Goal: Task Accomplishment & Management: Manage account settings

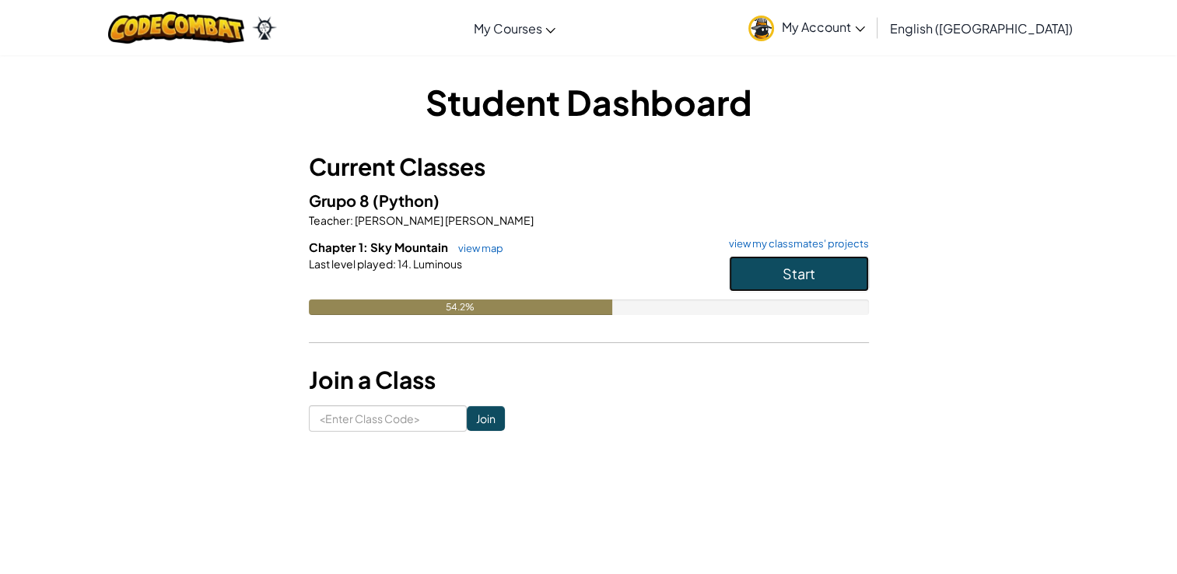
click at [810, 274] on span "Start" at bounding box center [798, 273] width 33 height 18
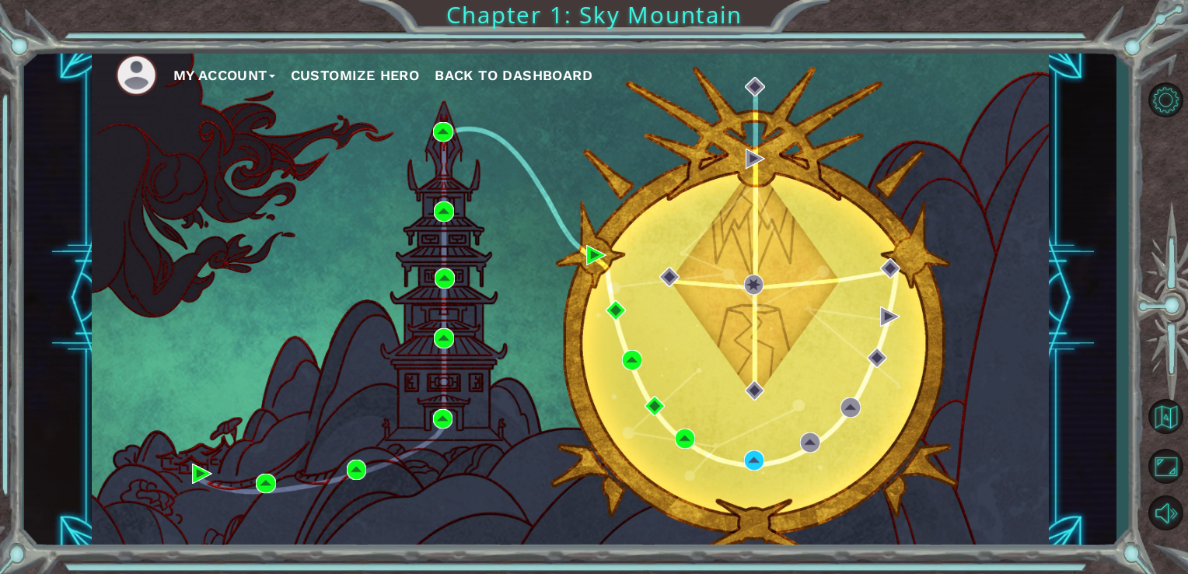
click at [485, 68] on span "Back to Dashboard" at bounding box center [514, 75] width 158 height 16
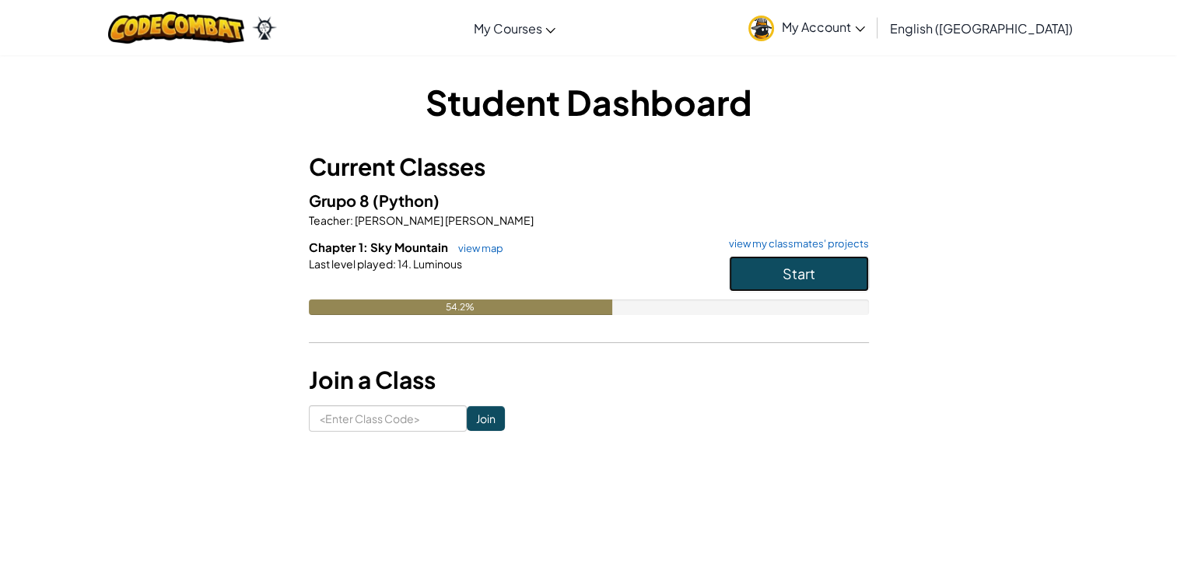
click at [758, 285] on button "Start" at bounding box center [799, 274] width 140 height 36
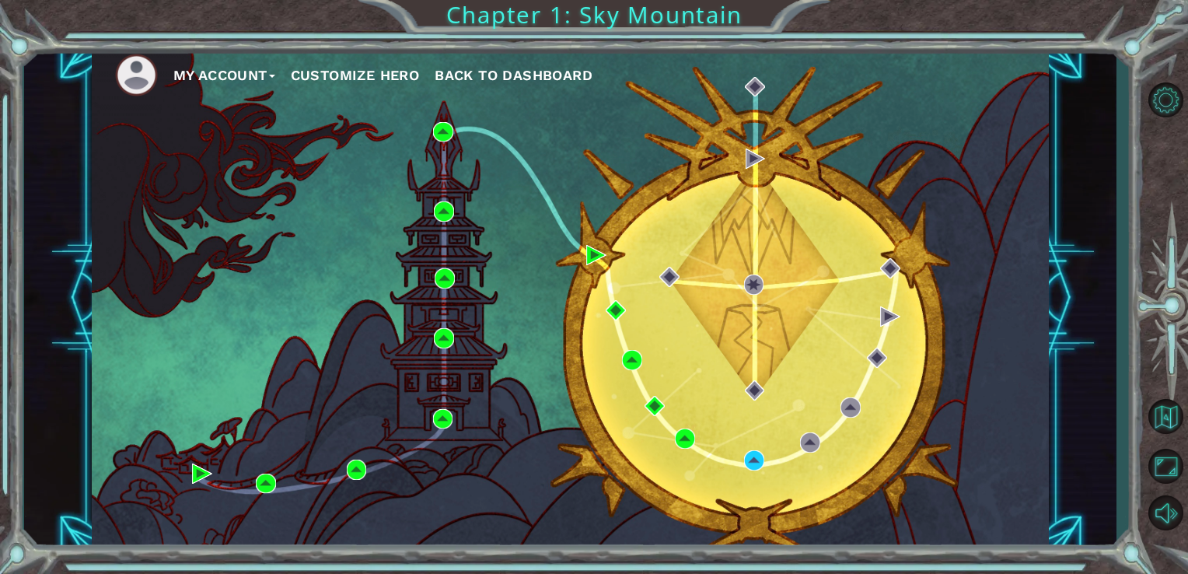
click at [255, 74] on button "My Account" at bounding box center [224, 75] width 102 height 23
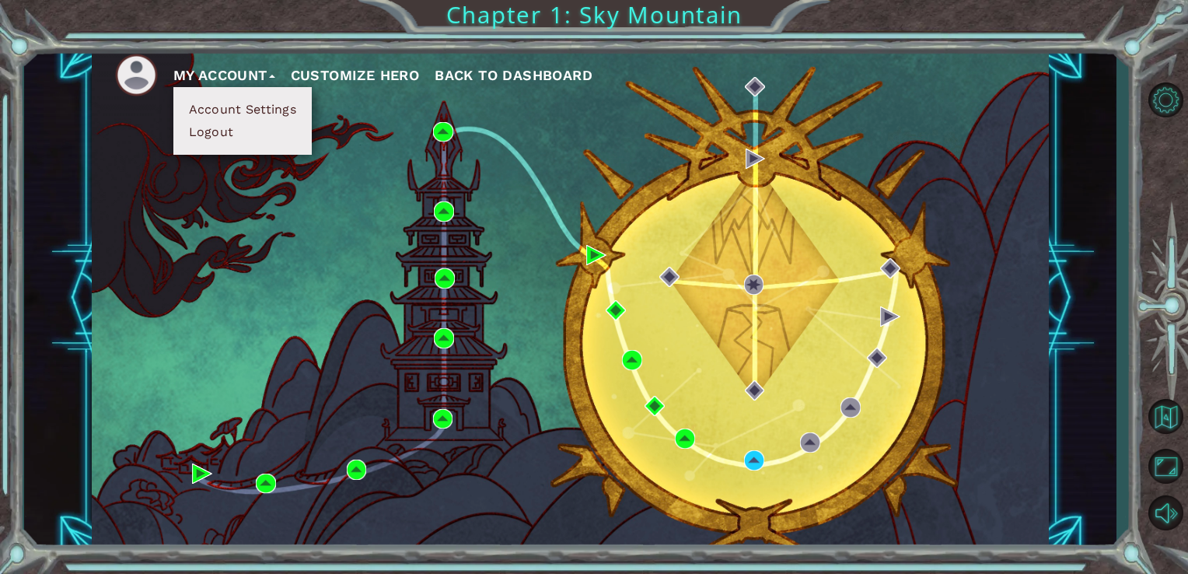
click at [255, 74] on button "My Account" at bounding box center [224, 75] width 102 height 23
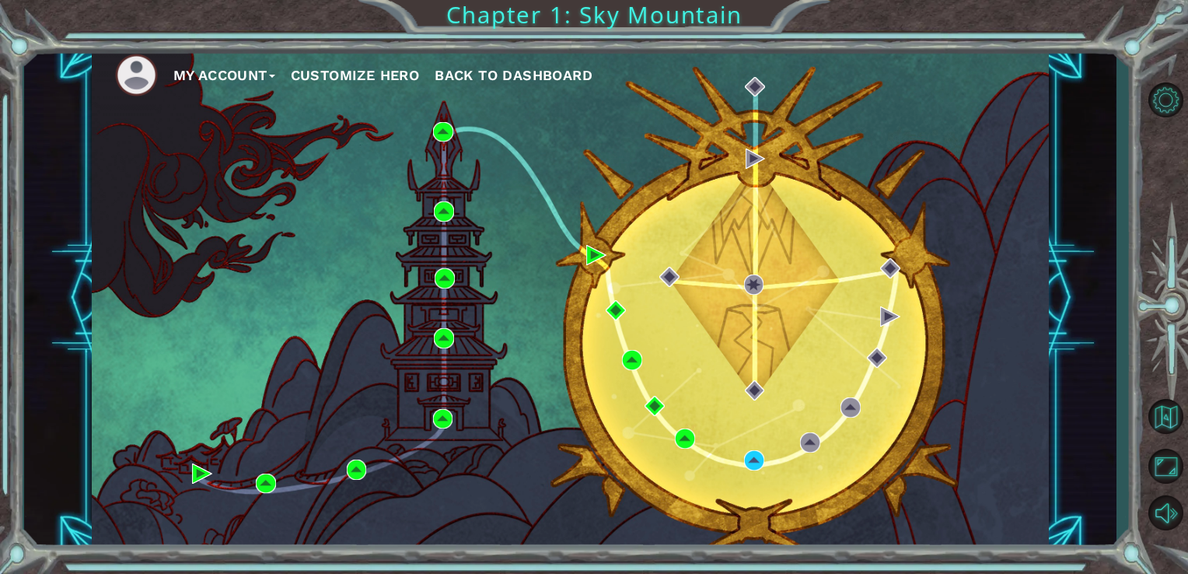
click at [349, 68] on button "Customize Hero" at bounding box center [355, 75] width 129 height 23
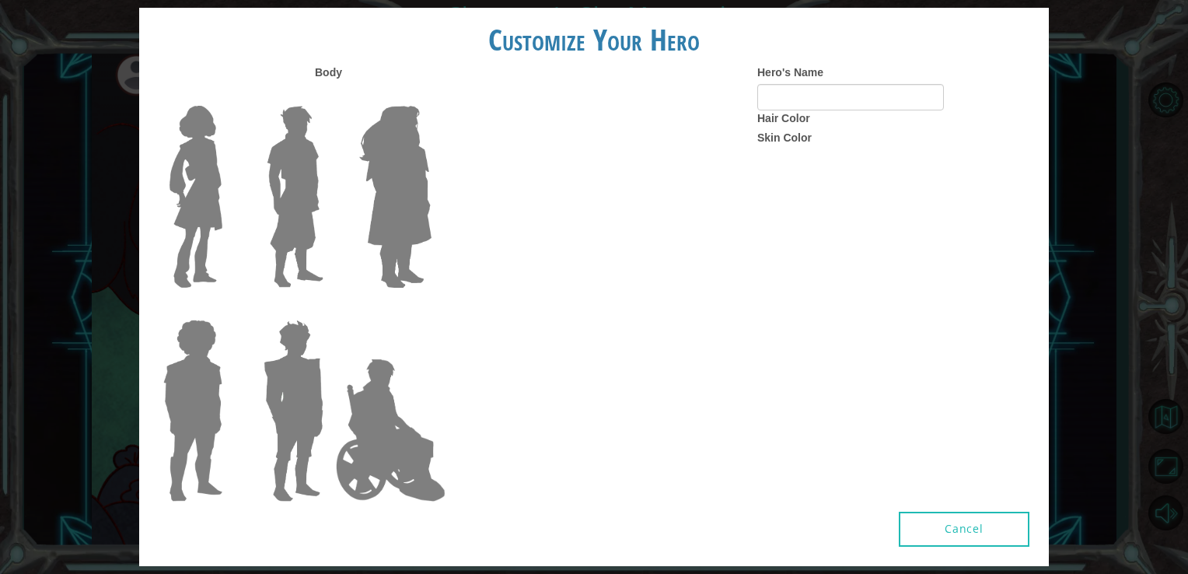
type input "[PERSON_NAME] Quito"
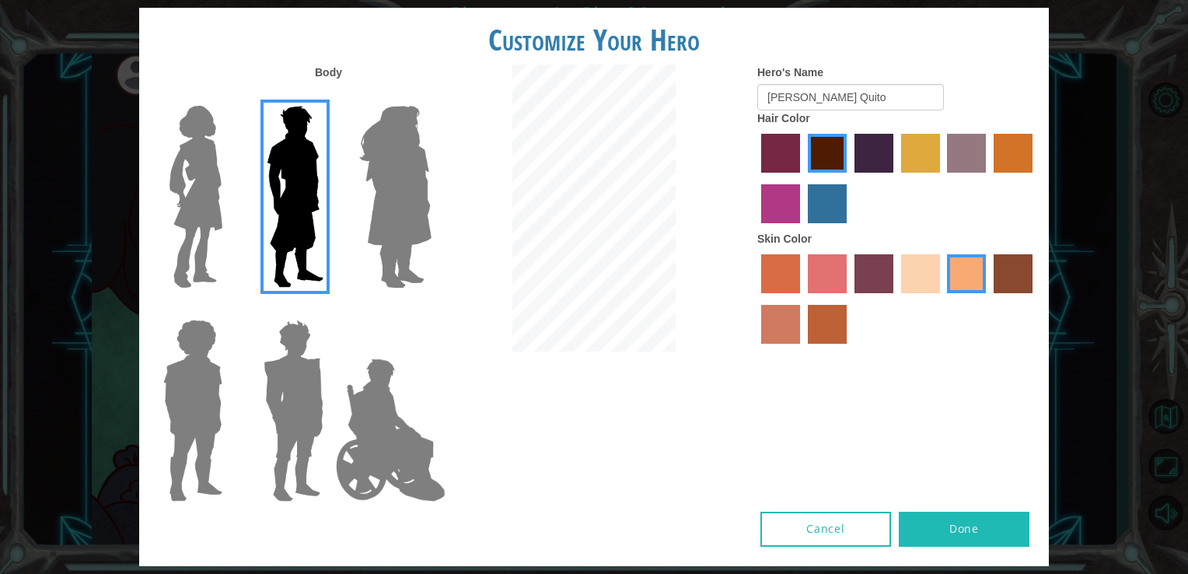
click at [957, 537] on button "Done" at bounding box center [964, 529] width 131 height 35
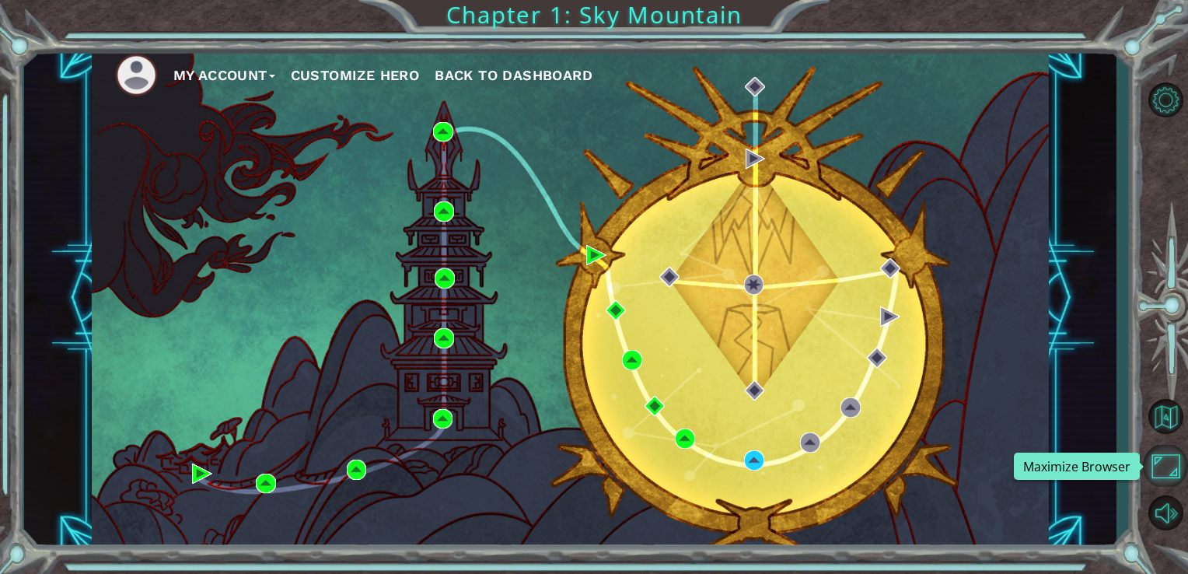
click at [1174, 460] on button "Maximize Browser" at bounding box center [1165, 466] width 45 height 42
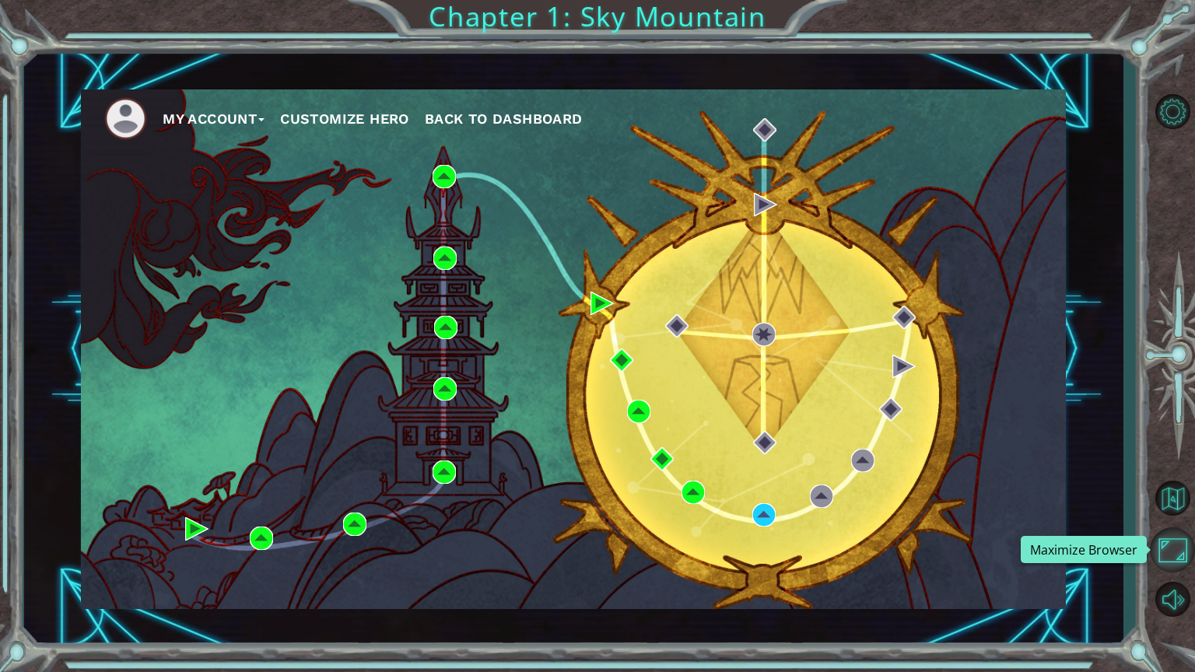
click at [1165, 558] on button "Maximize Browser" at bounding box center [1172, 549] width 45 height 45
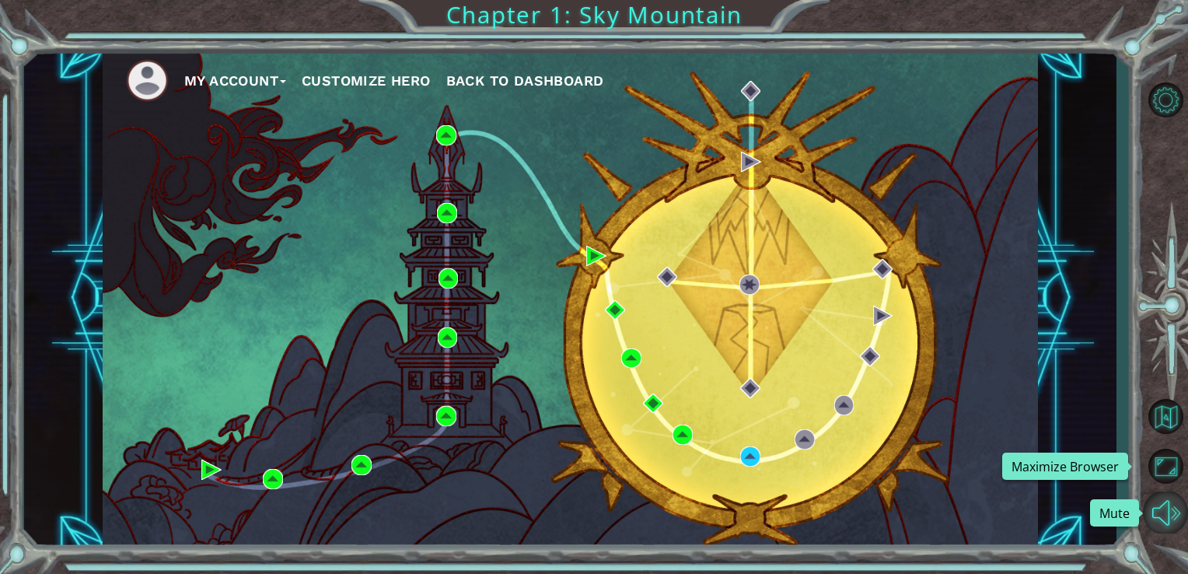
click at [1163, 512] on button "Mute" at bounding box center [1165, 513] width 45 height 42
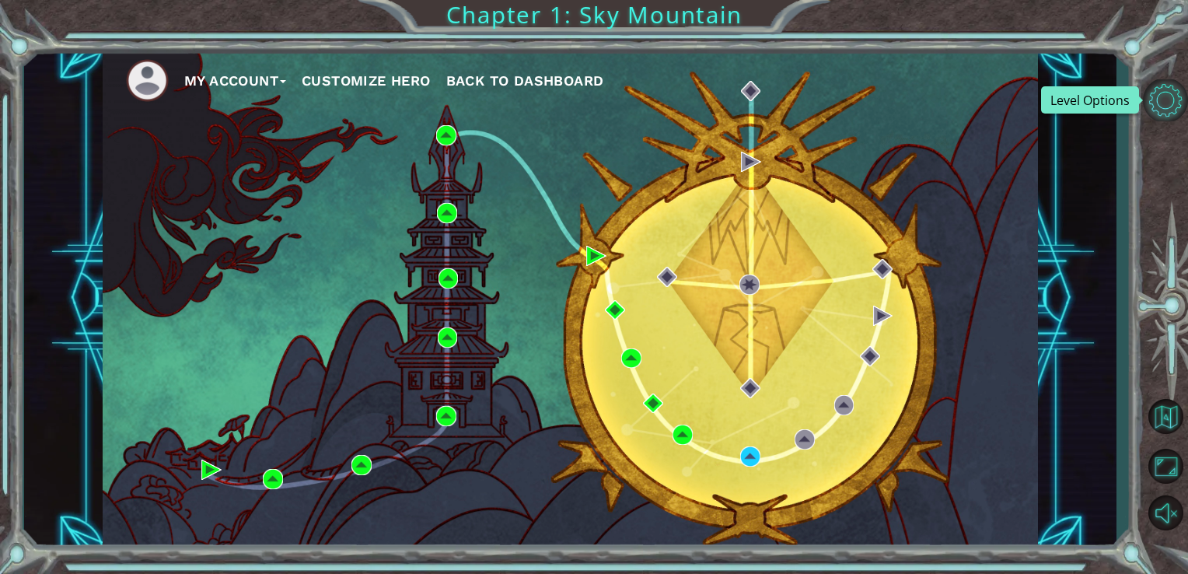
click at [1167, 92] on button "Level Options" at bounding box center [1165, 100] width 45 height 42
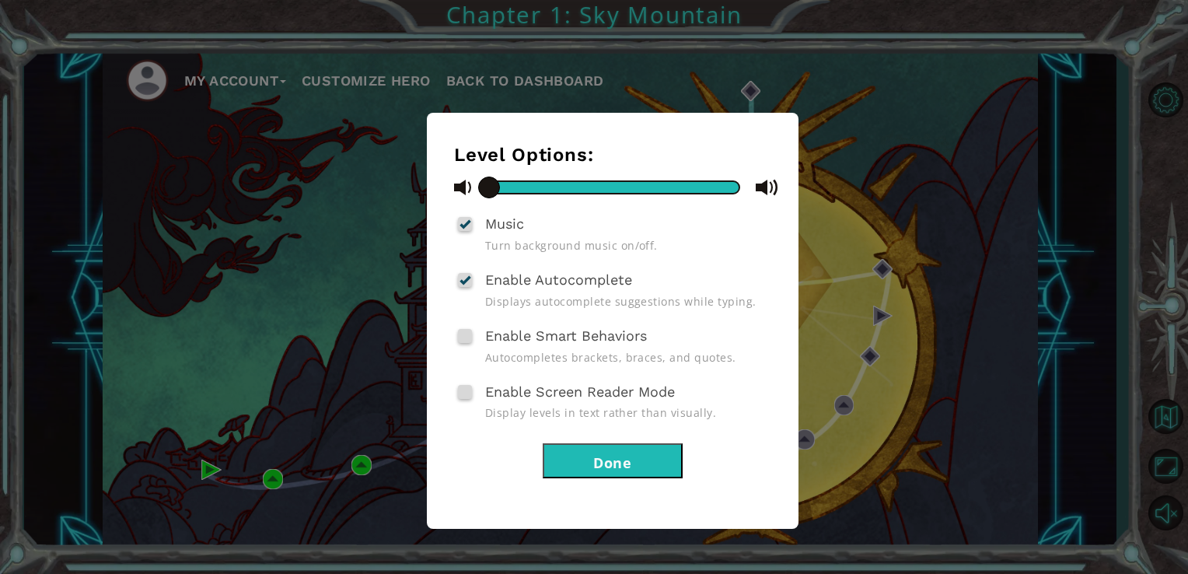
click at [1032, 339] on div "Level Options: Music Turn background music on/off. Enable Autocomplete Displays…" at bounding box center [594, 287] width 1188 height 574
